Goal: Task Accomplishment & Management: Manage account settings

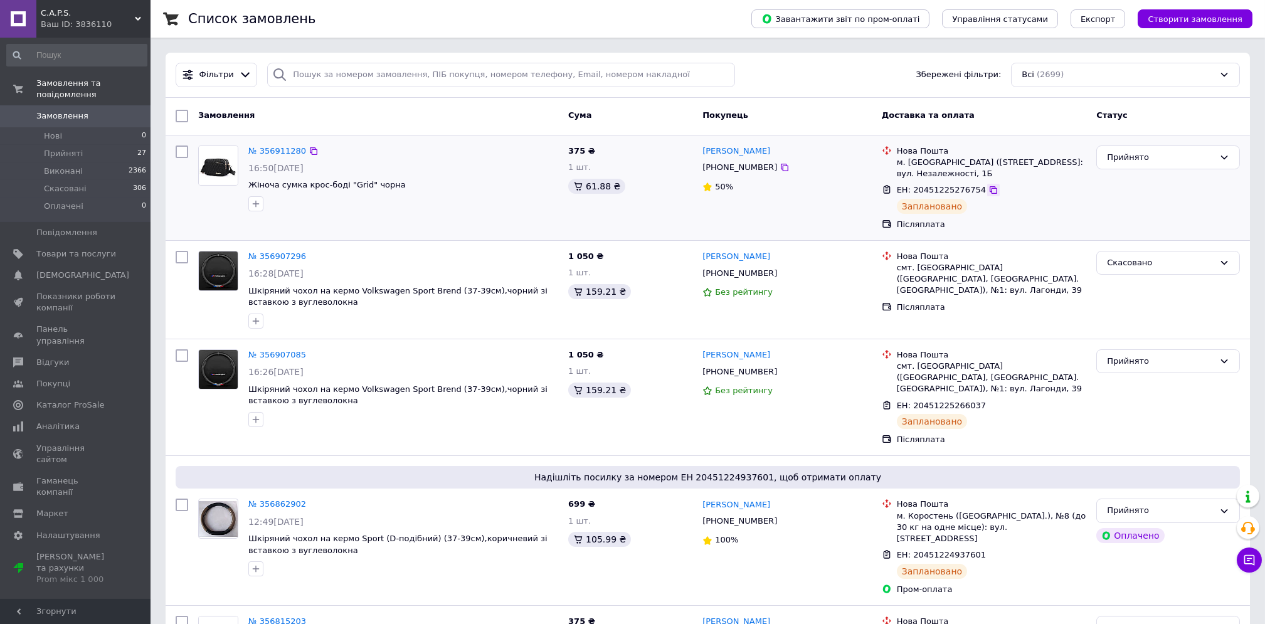
click at [989, 191] on icon at bounding box center [994, 190] width 10 height 10
